Goal: Task Accomplishment & Management: Manage account settings

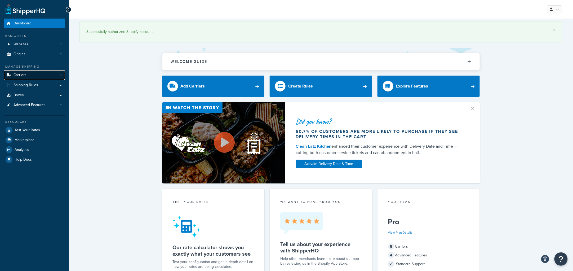
click at [36, 74] on link "Carriers 6" at bounding box center [34, 75] width 61 height 10
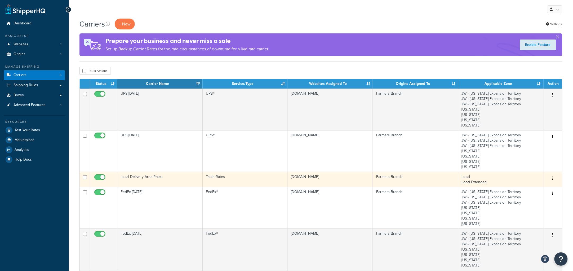
click at [165, 176] on td "Local Delivery Area Rates" at bounding box center [159, 179] width 85 height 15
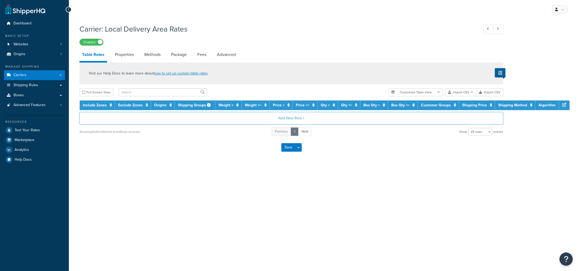
select select "25"
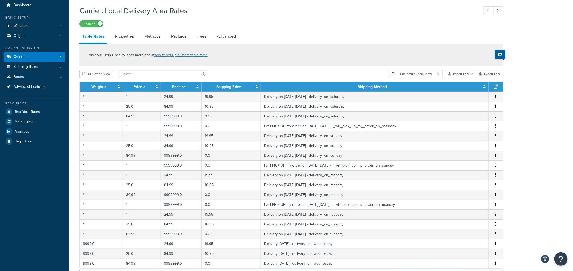
scroll to position [33, 0]
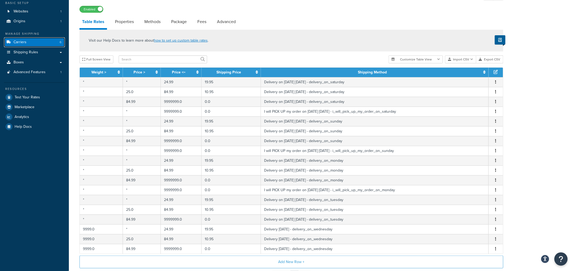
click at [39, 42] on link "Carriers 6" at bounding box center [34, 42] width 61 height 10
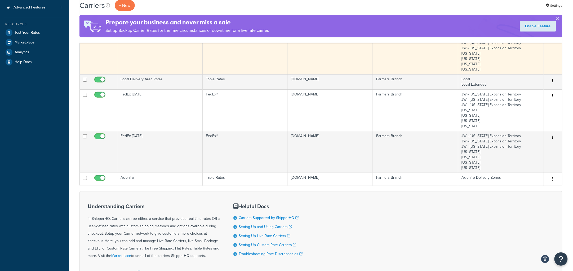
scroll to position [99, 0]
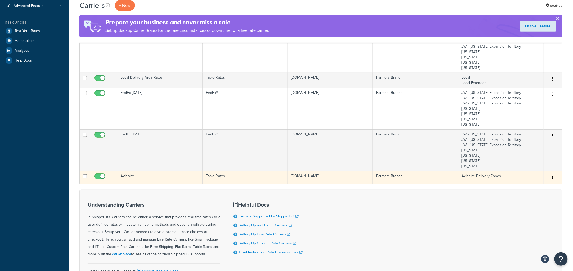
click at [147, 178] on td "Axlehire" at bounding box center [159, 177] width 85 height 13
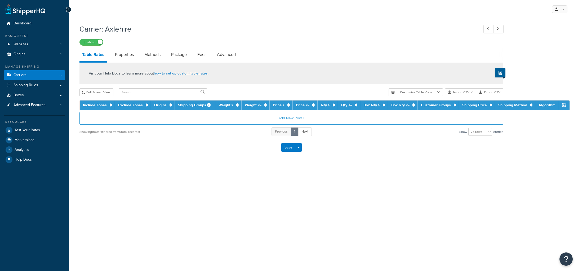
select select "25"
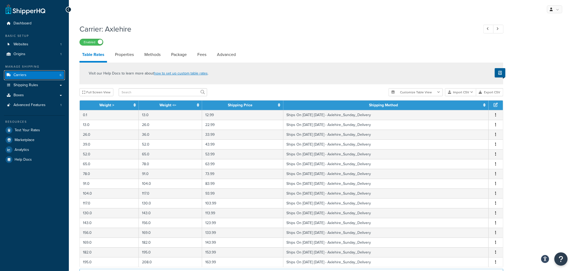
click at [25, 76] on span "Carriers" at bounding box center [20, 75] width 13 height 5
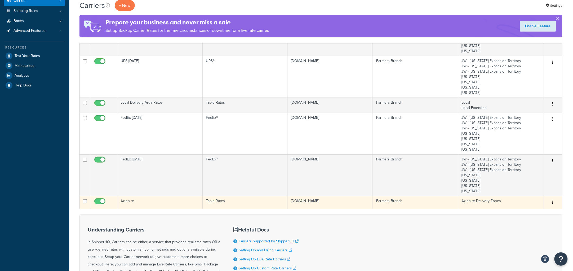
scroll to position [99, 0]
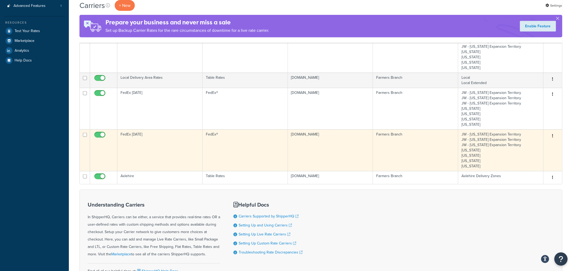
click at [147, 156] on td "FedEx [DATE]" at bounding box center [159, 150] width 85 height 42
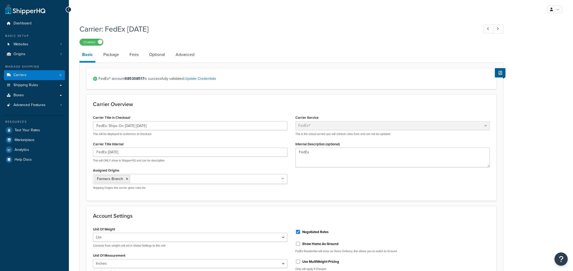
select select "fedEx"
select select "REGULAR_PICKUP"
select select "YOUR_PACKAGING"
click at [27, 72] on link "Carriers 6" at bounding box center [34, 75] width 61 height 10
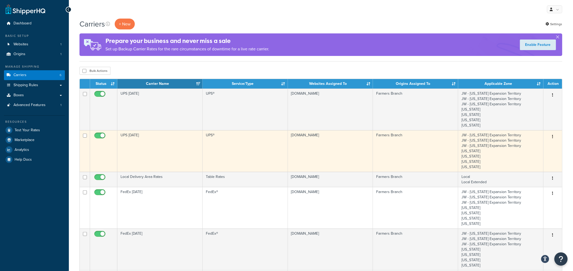
click at [148, 146] on td "UPS [DATE]" at bounding box center [159, 151] width 85 height 42
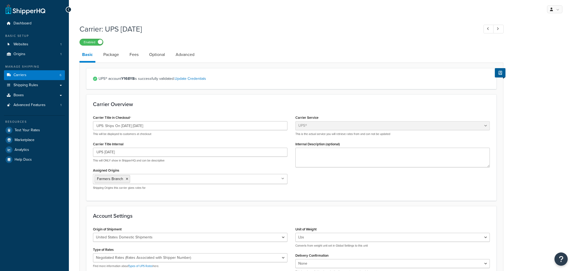
select select "ups"
click at [35, 74] on link "Carriers 6" at bounding box center [34, 75] width 61 height 10
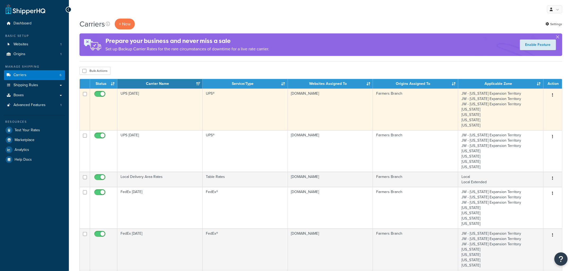
click at [160, 116] on td "UPS [DATE]" at bounding box center [159, 109] width 85 height 42
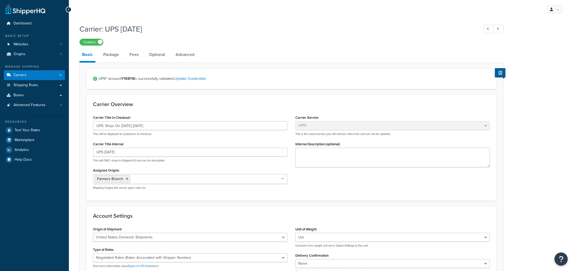
select select "ups"
click at [38, 75] on link "Carriers 6" at bounding box center [34, 75] width 61 height 10
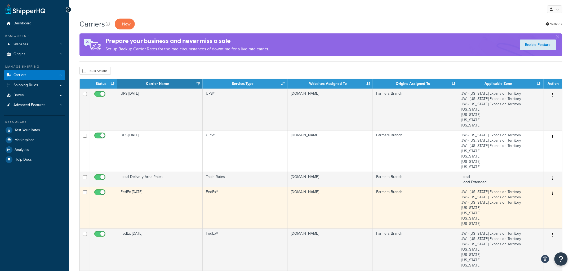
click at [150, 215] on td "FedEx [DATE]" at bounding box center [159, 208] width 85 height 42
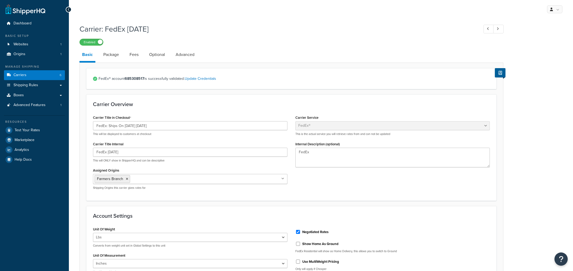
select select "fedEx"
select select "REGULAR_PICKUP"
select select "YOUR_PACKAGING"
click at [36, 73] on link "Carriers 6" at bounding box center [34, 75] width 61 height 10
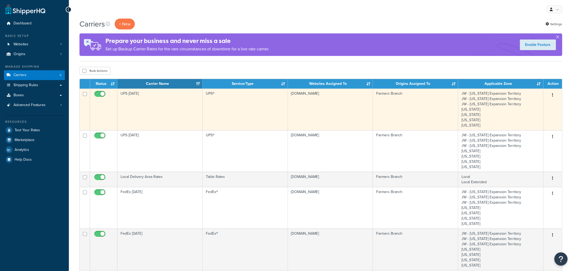
click at [138, 108] on td "UPS [DATE]" at bounding box center [159, 109] width 85 height 42
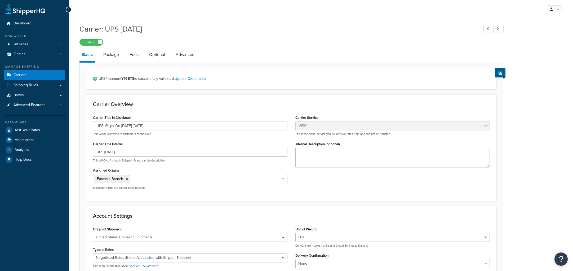
select select "ups"
click at [36, 73] on link "Carriers 6" at bounding box center [34, 75] width 61 height 10
